Goal: Transaction & Acquisition: Subscribe to service/newsletter

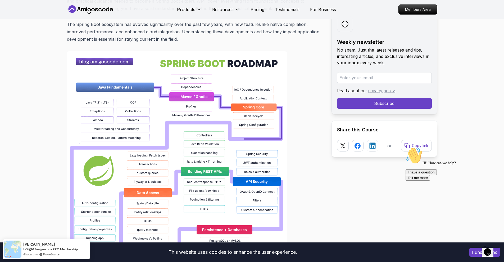
scroll to position [370, 0]
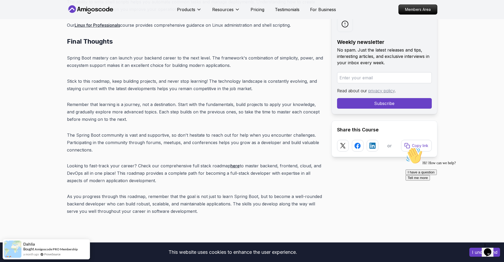
scroll to position [6665, 0]
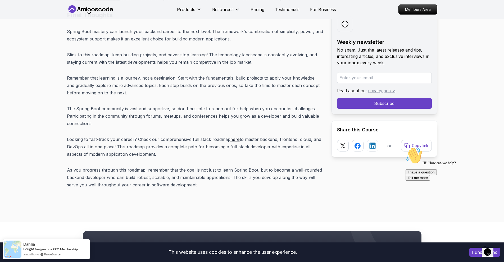
click at [405, 147] on icon "Chat attention grabber" at bounding box center [405, 147] width 0 height 0
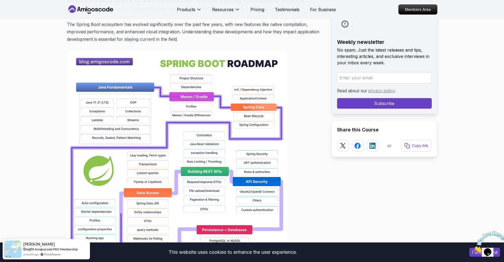
scroll to position [3040, 0]
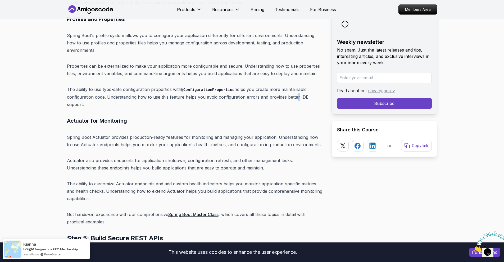
click at [294, 86] on p "The ability to use type-safe configuration properties with @ConfigurationProper…" at bounding box center [195, 97] width 256 height 22
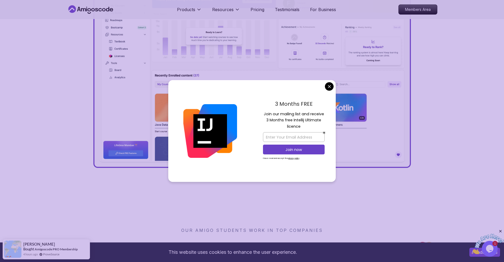
scroll to position [265, 0]
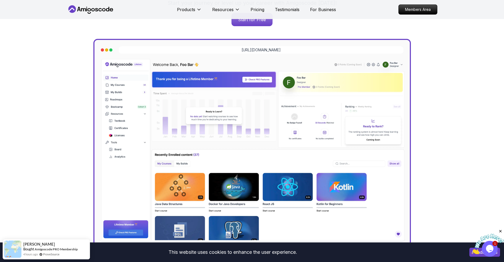
scroll to position [0, 0]
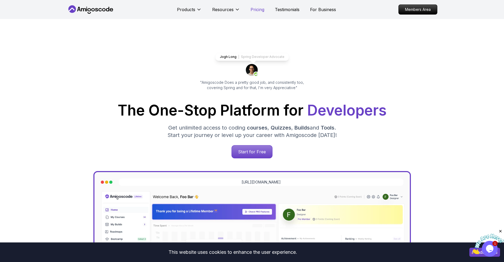
click at [258, 10] on p "Pricing" at bounding box center [257, 9] width 14 height 6
click at [248, 152] on p "Start for Free" at bounding box center [252, 152] width 38 height 12
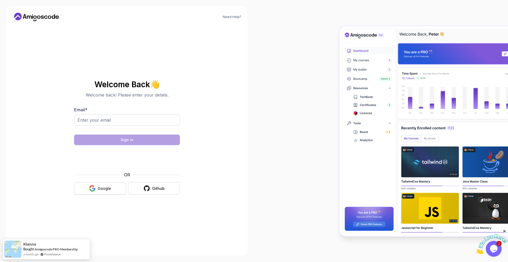
click at [110, 189] on div "Google" at bounding box center [104, 188] width 13 height 5
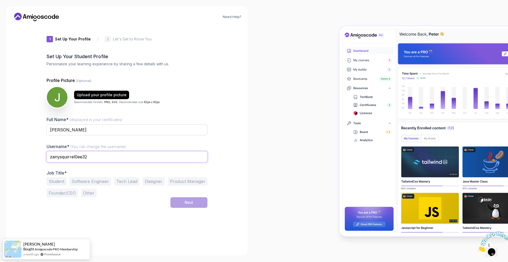
drag, startPoint x: 98, startPoint y: 157, endPoint x: 40, endPoint y: 150, distance: 58.6
click at [40, 150] on div "1 Set Up Your Profile 1 Set Up Your Profile 2 Let's Get to Know You Set Up Your…" at bounding box center [127, 137] width 178 height 224
type input "J"
click at [147, 157] on input "johnf" at bounding box center [127, 156] width 161 height 11
type input "johnfoldager"
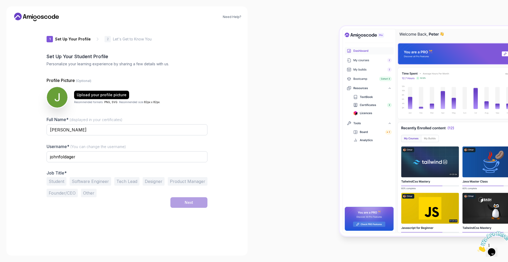
click at [100, 181] on button "Software Engineer" at bounding box center [91, 181] width 42 height 8
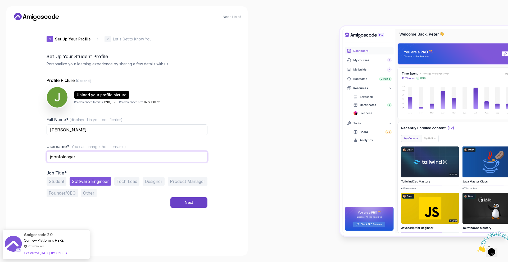
drag, startPoint x: 99, startPoint y: 157, endPoint x: 60, endPoint y: 156, distance: 38.9
click at [60, 156] on input "johnfoldager" at bounding box center [127, 156] width 161 height 11
type input "johnf"
click at [186, 203] on div "Next" at bounding box center [189, 202] width 8 height 5
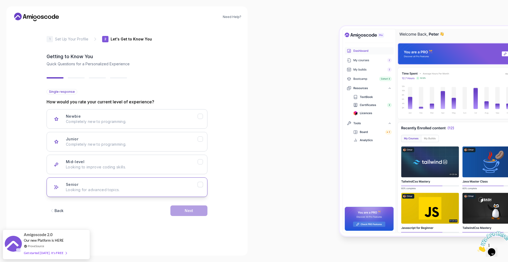
click at [129, 185] on div "Senior Looking for advanced topics." at bounding box center [132, 187] width 132 height 11
click at [191, 212] on div "Next" at bounding box center [189, 210] width 8 height 5
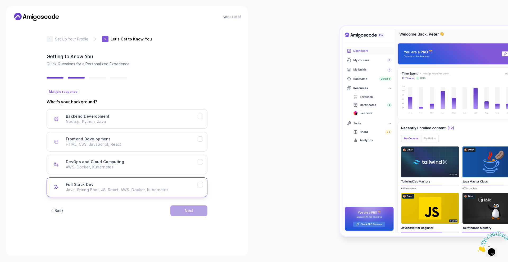
click at [125, 191] on p "Java, Spring Boot, JS, React, AWS, Docker, Kubernetes" at bounding box center [132, 189] width 132 height 5
click at [189, 211] on div "Next" at bounding box center [189, 210] width 8 height 5
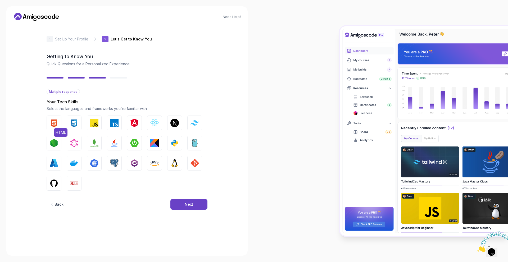
click at [56, 122] on img "button" at bounding box center [54, 123] width 8 height 8
click at [73, 124] on img "button" at bounding box center [74, 123] width 8 height 8
click at [92, 128] on button "JavaScript" at bounding box center [94, 123] width 15 height 15
click at [152, 125] on img "button" at bounding box center [154, 123] width 8 height 8
click at [135, 143] on img "button" at bounding box center [134, 143] width 8 height 8
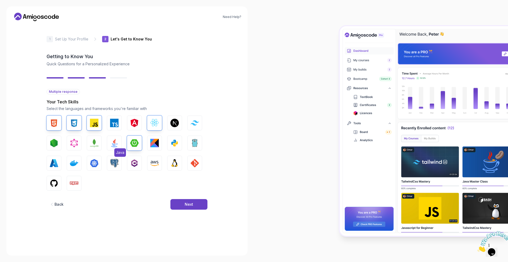
click at [116, 141] on img "button" at bounding box center [114, 143] width 8 height 8
click at [71, 143] on img "button" at bounding box center [74, 143] width 8 height 8
click at [56, 145] on img "button" at bounding box center [54, 143] width 8 height 8
click at [55, 181] on img "button" at bounding box center [54, 183] width 8 height 8
click at [72, 184] on img "button" at bounding box center [74, 183] width 8 height 8
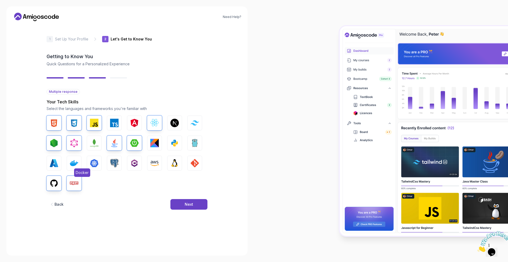
click at [72, 167] on button "Docker" at bounding box center [74, 163] width 15 height 15
click at [91, 164] on img "button" at bounding box center [94, 163] width 8 height 8
click at [111, 162] on img "button" at bounding box center [114, 163] width 8 height 8
drag, startPoint x: 174, startPoint y: 165, endPoint x: 182, endPoint y: 166, distance: 7.4
click at [175, 165] on img "button" at bounding box center [174, 163] width 8 height 8
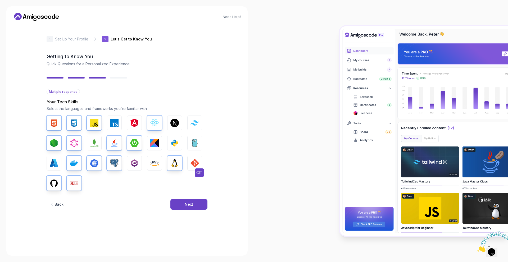
click at [194, 166] on img "button" at bounding box center [194, 163] width 8 height 8
click at [192, 204] on div "Next" at bounding box center [189, 204] width 8 height 5
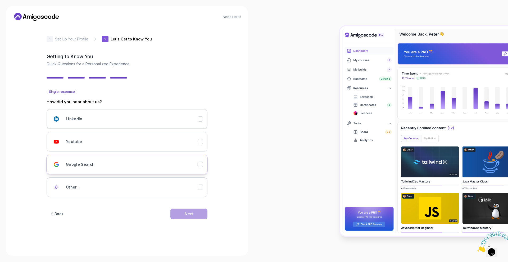
click at [196, 168] on div "Google Search" at bounding box center [132, 164] width 132 height 11
click at [192, 212] on div "Next" at bounding box center [189, 213] width 8 height 5
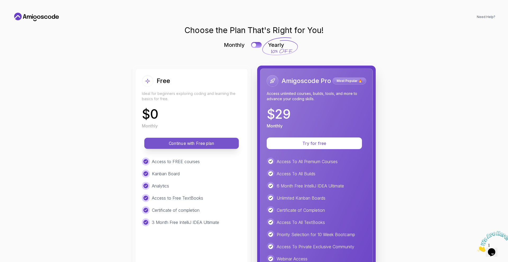
click at [195, 141] on p "Continue with Free plan" at bounding box center [191, 143] width 83 height 6
